Goal: Information Seeking & Learning: Find specific fact

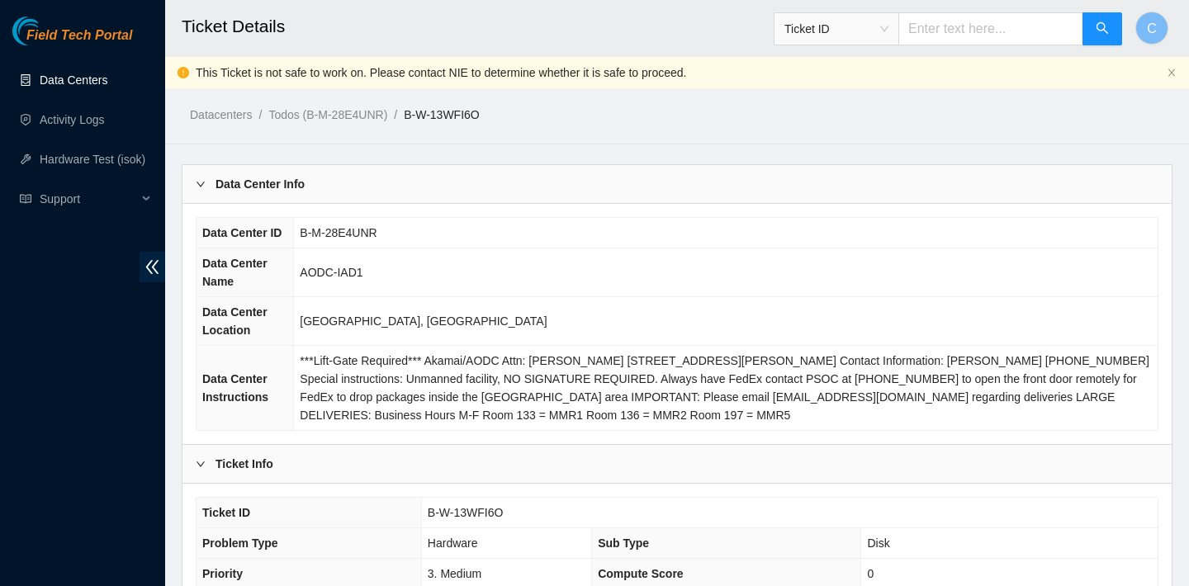
scroll to position [988, 0]
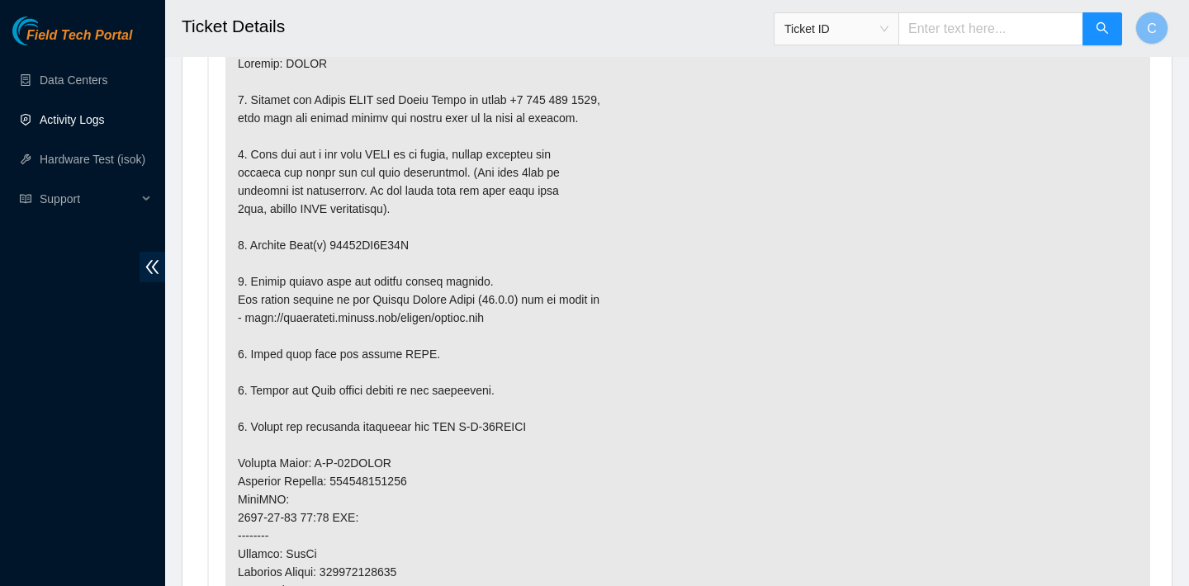
click at [88, 117] on link "Activity Logs" at bounding box center [72, 119] width 65 height 13
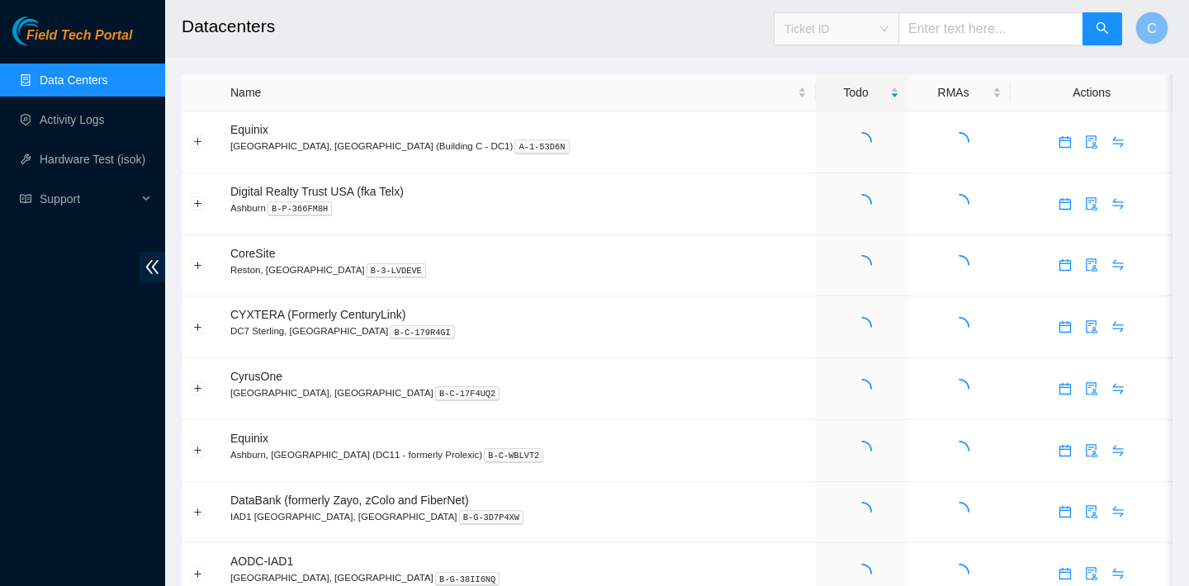
click at [885, 26] on span "Ticket ID" at bounding box center [837, 29] width 104 height 25
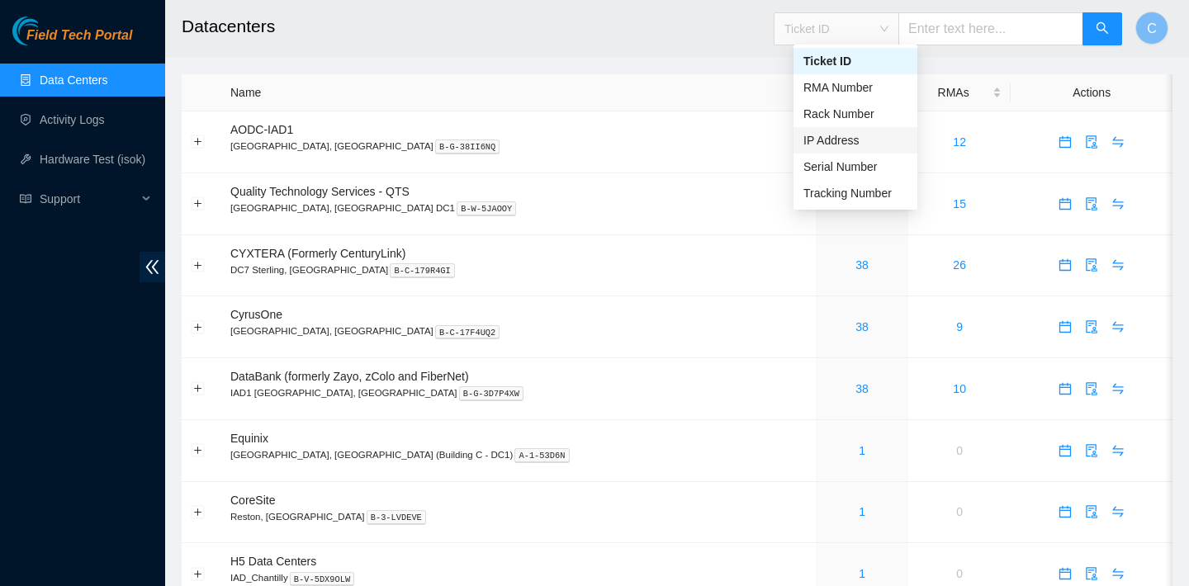
click at [853, 142] on div "IP Address" at bounding box center [856, 140] width 104 height 18
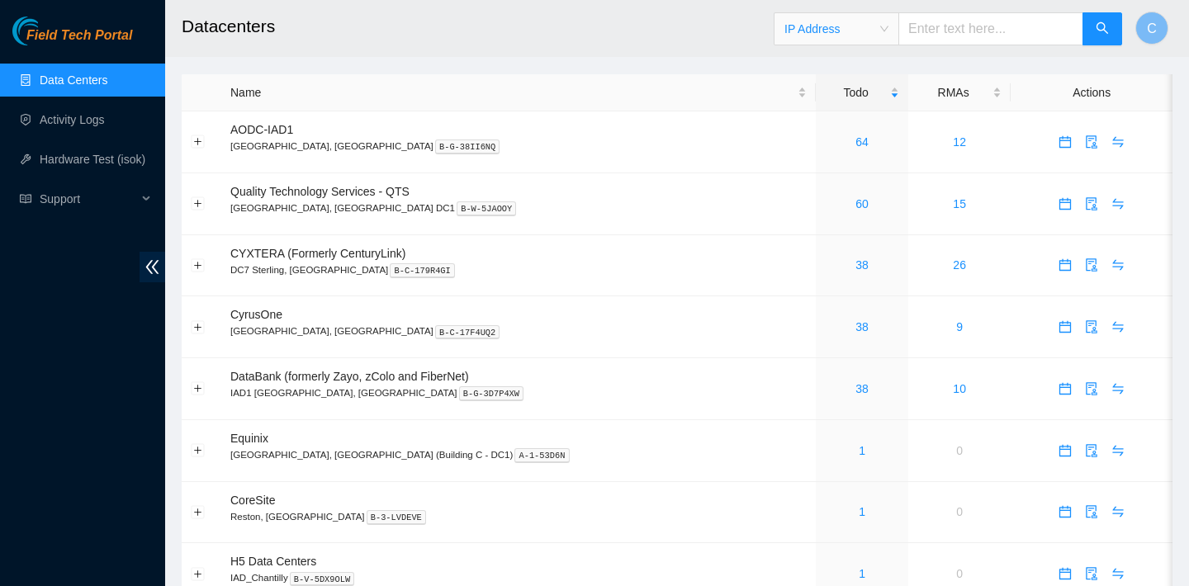
click at [983, 32] on input "text" at bounding box center [991, 28] width 185 height 33
paste input "23.212.189.4"
type input "23.212.189.4"
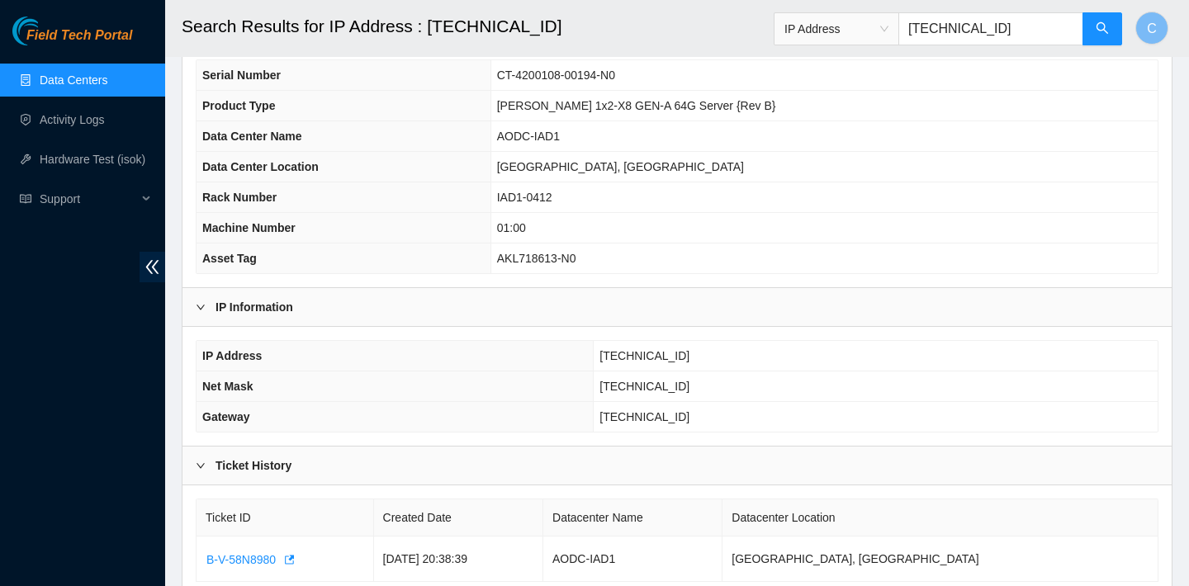
scroll to position [187, 0]
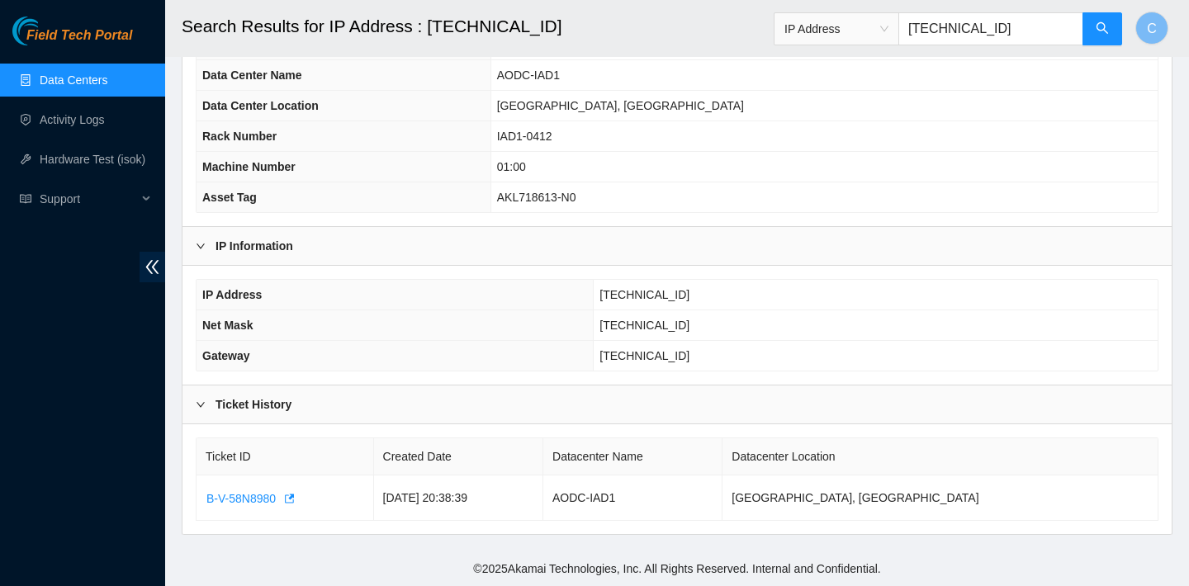
drag, startPoint x: 692, startPoint y: 325, endPoint x: 590, endPoint y: 317, distance: 102.8
click at [594, 317] on td "[TECHNICAL_ID]" at bounding box center [876, 326] width 564 height 31
copy span "[TECHNICAL_ID]"
click at [669, 360] on td "23.212.189.1" at bounding box center [876, 356] width 564 height 31
drag, startPoint x: 669, startPoint y: 360, endPoint x: 586, endPoint y: 367, distance: 82.9
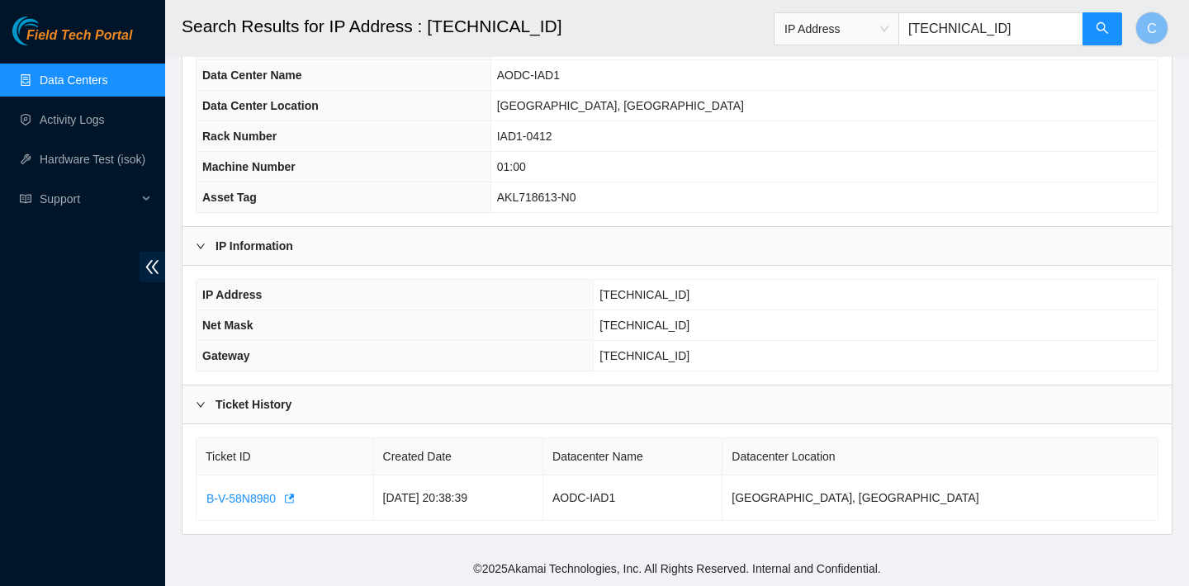
click at [594, 367] on td "[TECHNICAL_ID]" at bounding box center [876, 356] width 564 height 31
click at [600, 353] on span "[TECHNICAL_ID]" at bounding box center [645, 355] width 90 height 13
drag, startPoint x: 591, startPoint y: 353, endPoint x: 615, endPoint y: 355, distance: 23.3
click at [615, 356] on span "[TECHNICAL_ID]" at bounding box center [645, 355] width 90 height 13
copy span "[TECHNICAL_ID]"
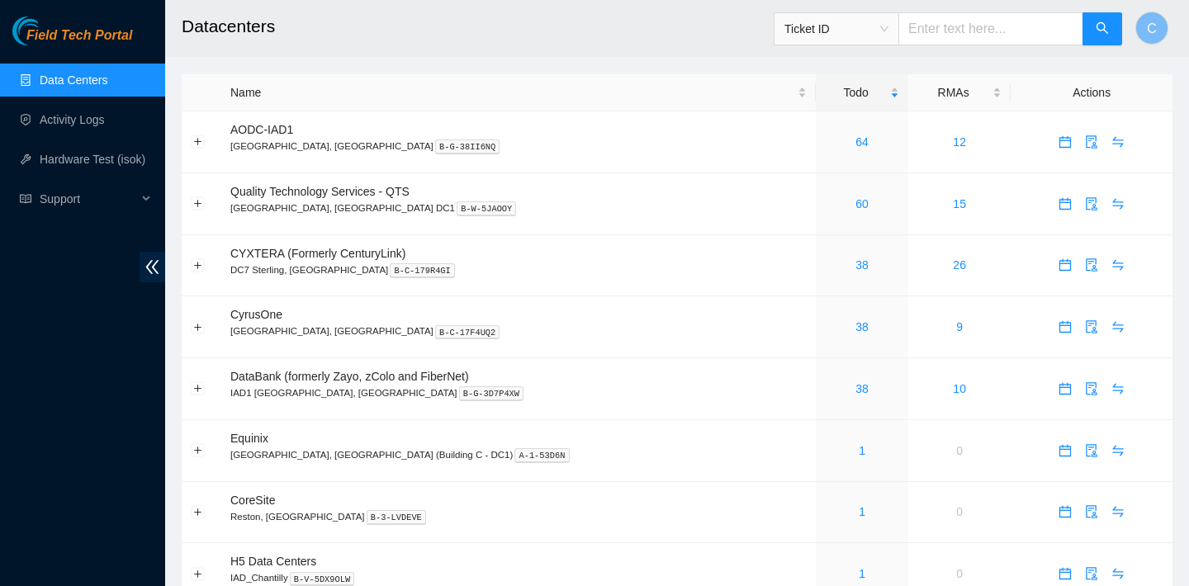
click at [889, 26] on span "Ticket ID" at bounding box center [837, 29] width 104 height 25
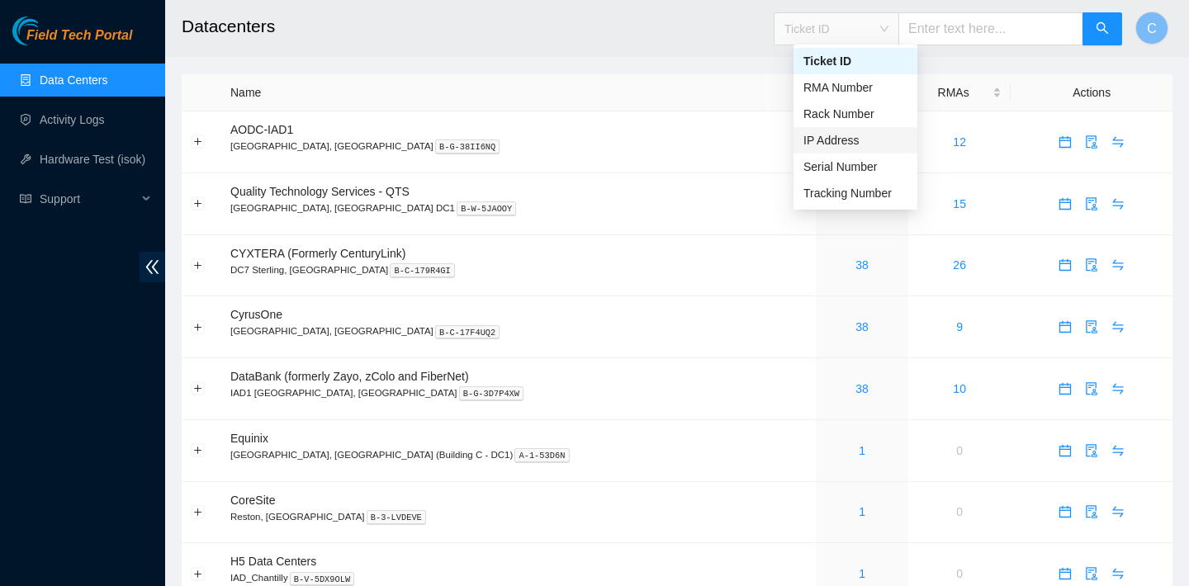
click at [840, 135] on div "IP Address" at bounding box center [856, 140] width 104 height 18
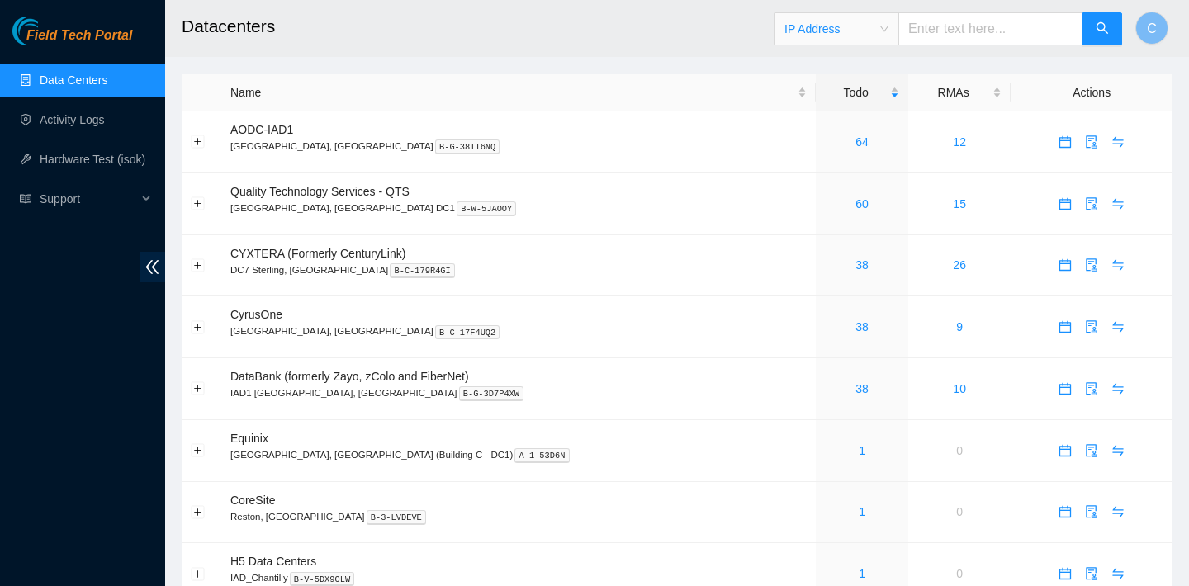
click at [966, 30] on input "text" at bounding box center [991, 28] width 185 height 33
paste input "[TECHNICAL_ID]"
type input "[TECHNICAL_ID]"
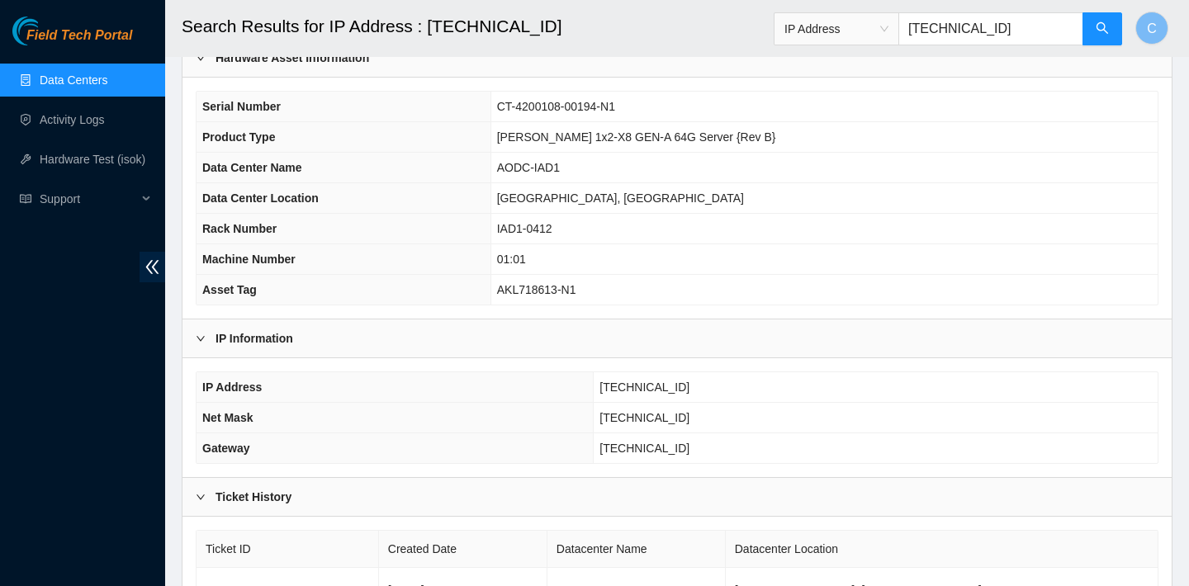
scroll to position [187, 0]
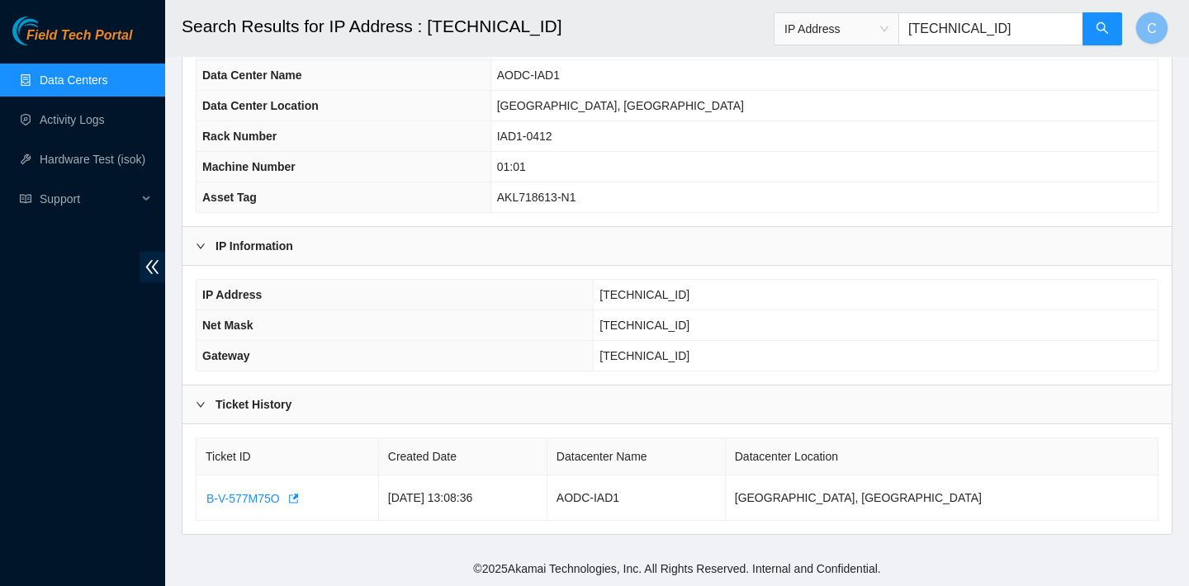
drag, startPoint x: 691, startPoint y: 322, endPoint x: 591, endPoint y: 322, distance: 99.9
click at [594, 322] on td "[TECHNICAL_ID]" at bounding box center [876, 326] width 564 height 31
copy span "[TECHNICAL_ID]"
